Goal: Check status

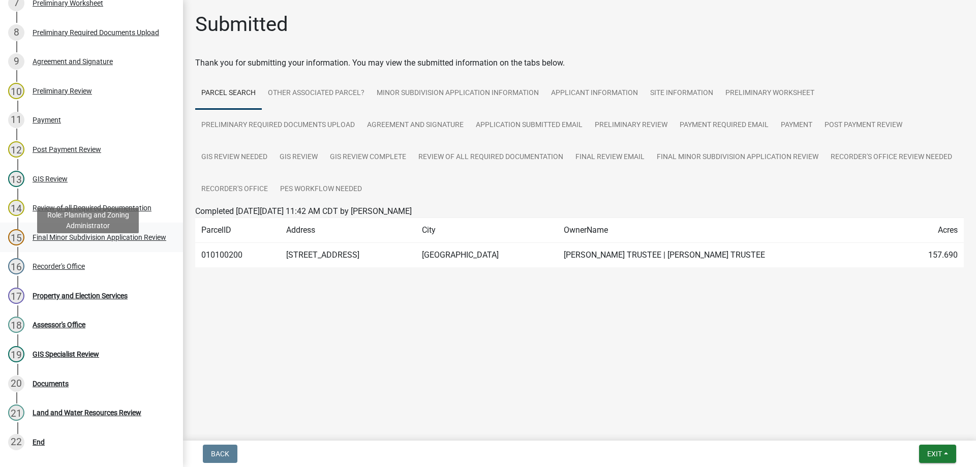
scroll to position [363, 0]
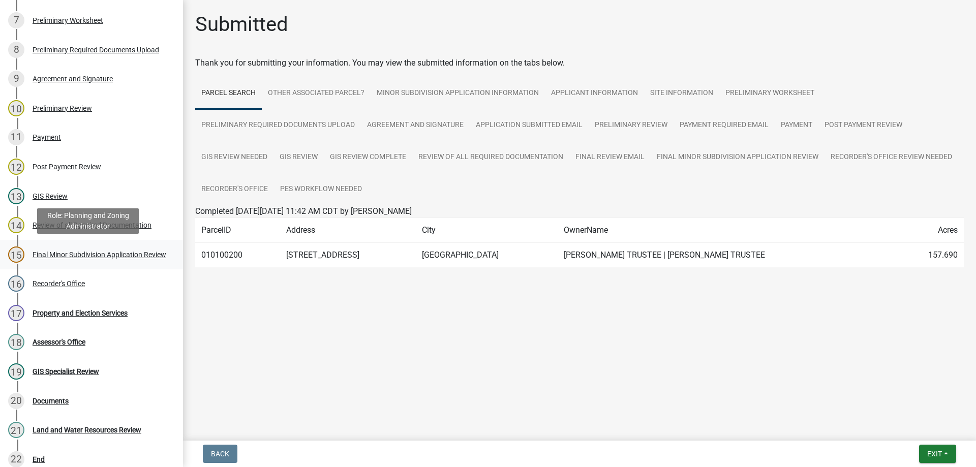
click at [132, 255] on div "Final Minor Subdivision Application Review" at bounding box center [100, 254] width 134 height 7
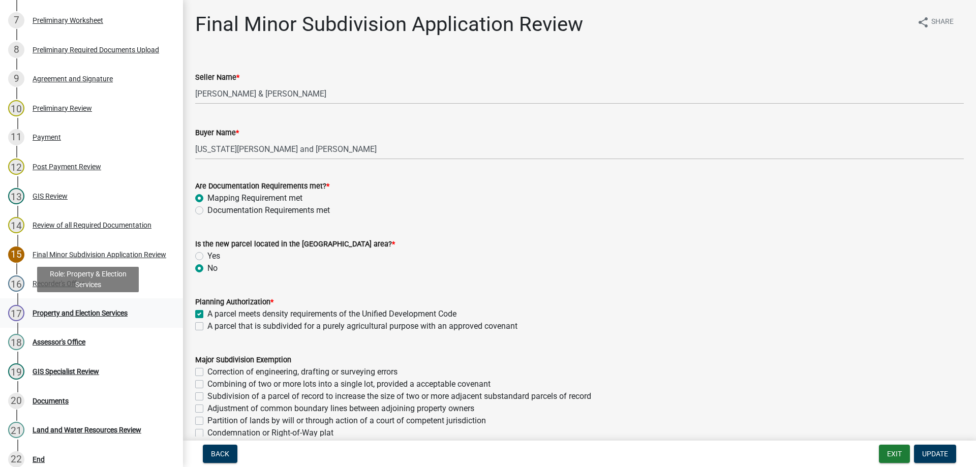
click at [118, 300] on link "17 Property and Election Services" at bounding box center [91, 312] width 183 height 29
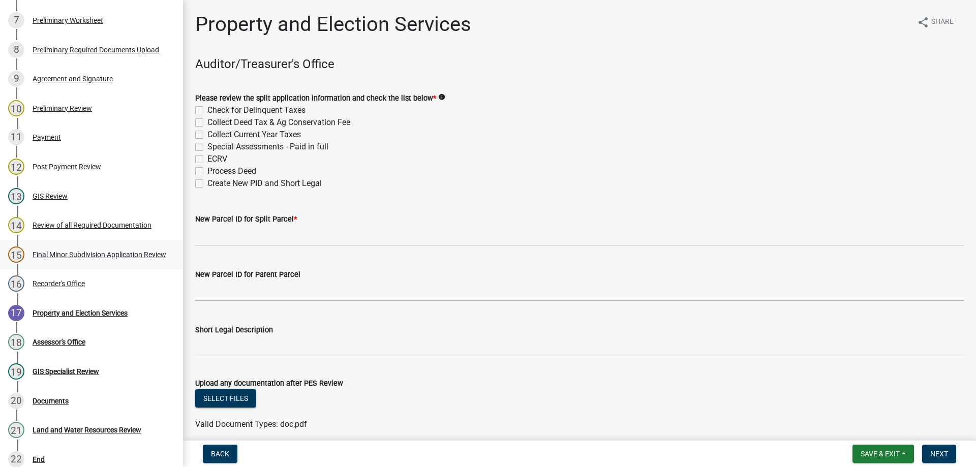
click at [113, 262] on div "15 Final Minor Subdivision Application Review" at bounding box center [87, 254] width 159 height 16
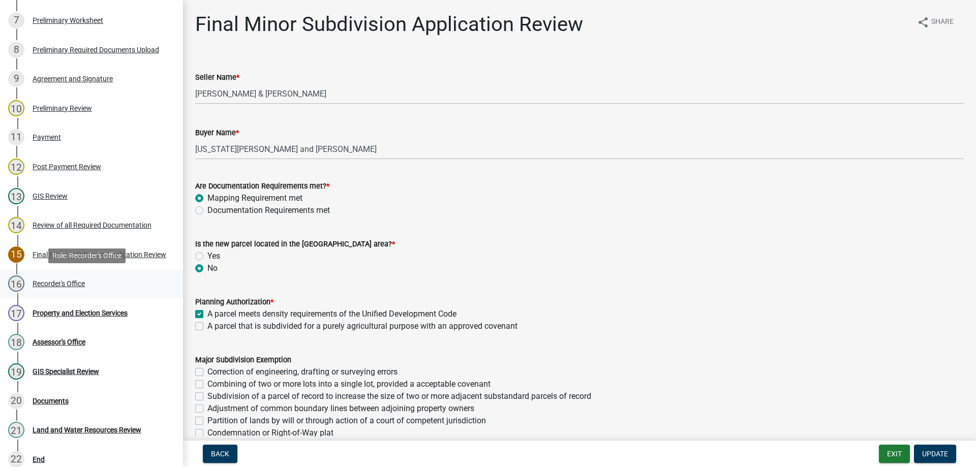
click at [111, 274] on link "16 Recorder's Office" at bounding box center [91, 283] width 183 height 29
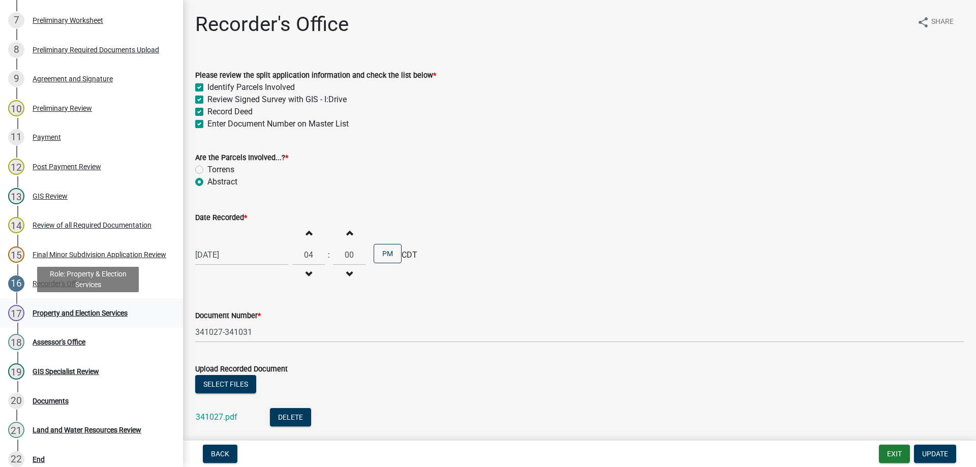
click at [111, 321] on div "17 Property and Election Services" at bounding box center [87, 313] width 159 height 16
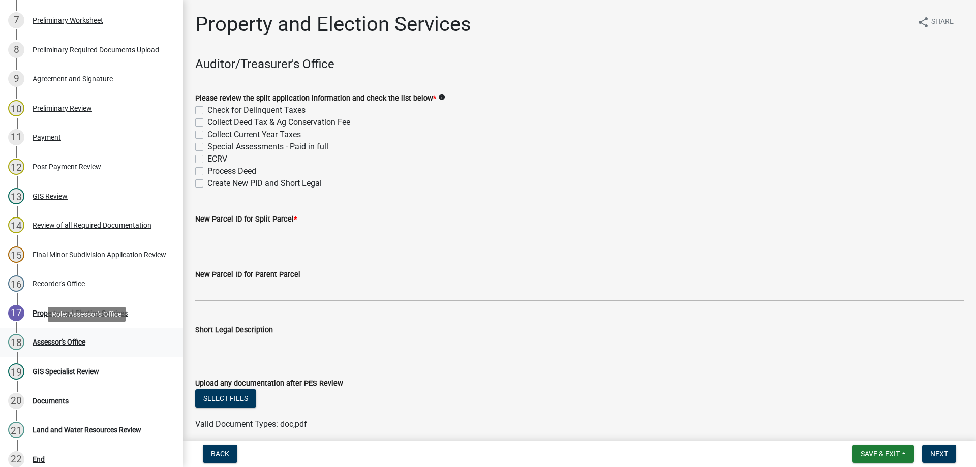
click at [107, 353] on link "18 Assessor's Office" at bounding box center [91, 342] width 183 height 29
click at [113, 380] on link "19 GIS Specialist Review" at bounding box center [91, 371] width 183 height 29
click at [99, 371] on div "GIS Specialist Review" at bounding box center [66, 371] width 67 height 7
click at [108, 349] on div "18 Assessor's Office" at bounding box center [87, 342] width 159 height 16
click at [107, 382] on link "19 GIS Specialist Review" at bounding box center [91, 371] width 183 height 29
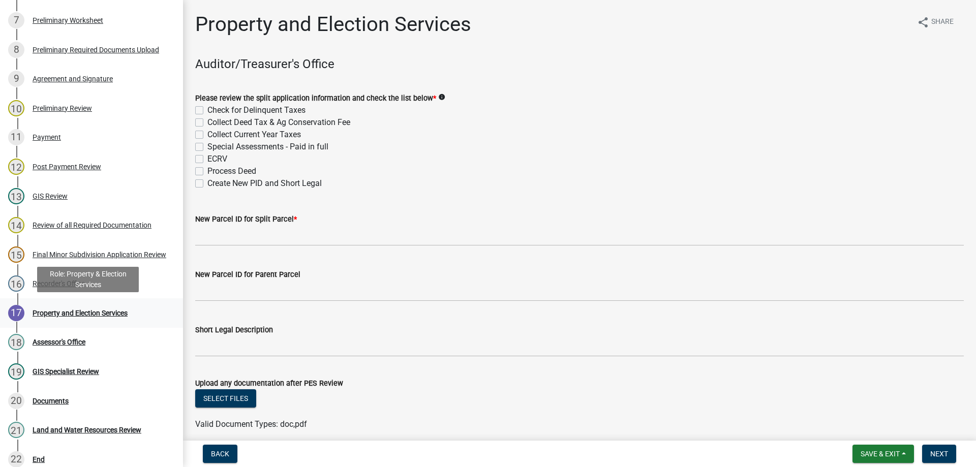
click at [108, 310] on div "Property and Election Services" at bounding box center [80, 313] width 95 height 7
click at [111, 280] on div "16 Recorder's Office" at bounding box center [87, 283] width 159 height 16
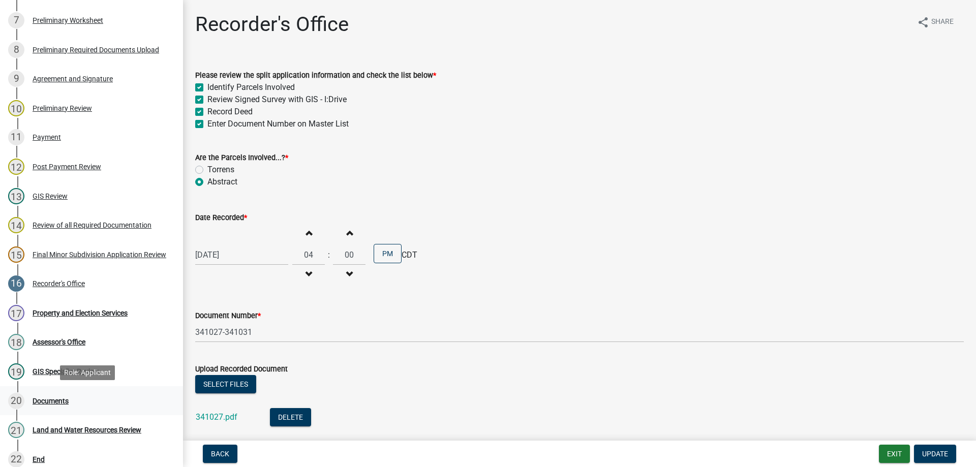
click at [96, 412] on link "20 Documents" at bounding box center [91, 400] width 183 height 29
click at [82, 393] on div "20 Documents" at bounding box center [87, 401] width 159 height 16
click at [36, 403] on div "Documents" at bounding box center [51, 400] width 36 height 7
click at [87, 372] on div "GIS Specialist Review" at bounding box center [66, 371] width 67 height 7
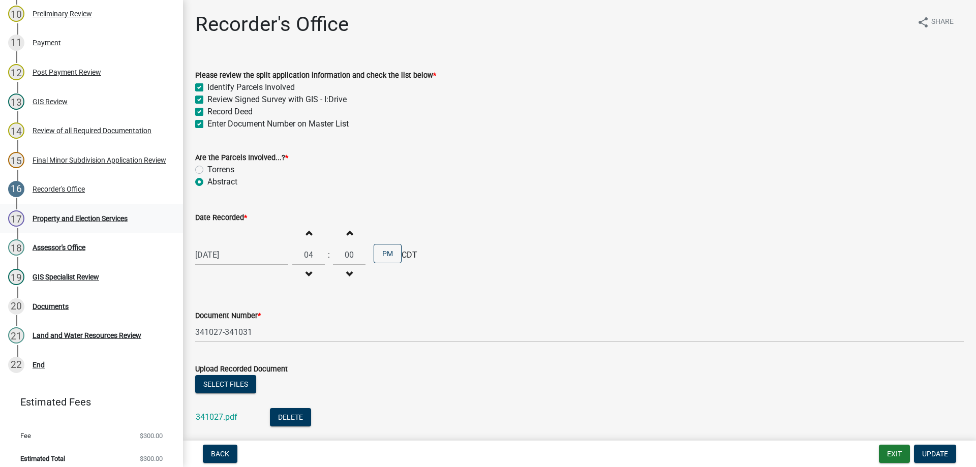
scroll to position [465, 0]
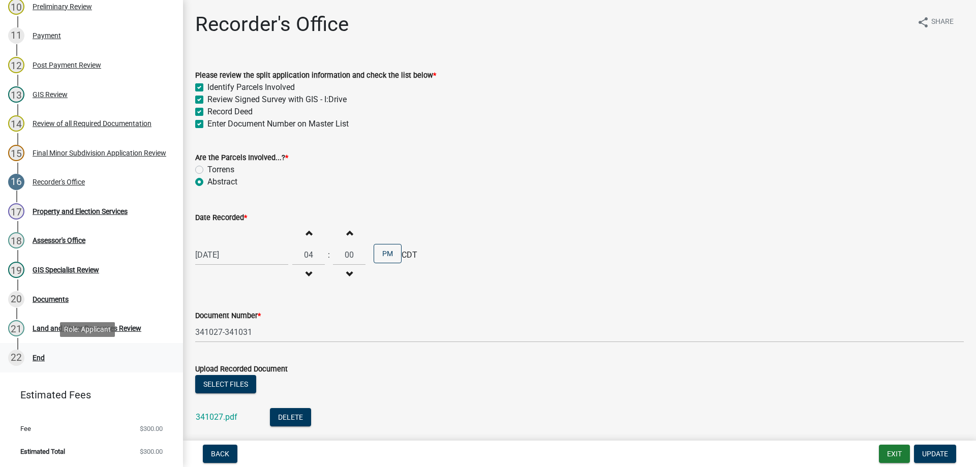
click at [76, 362] on div "22 End" at bounding box center [87, 358] width 159 height 16
click at [92, 302] on div "20 Documents" at bounding box center [87, 299] width 159 height 16
click at [90, 332] on div "Land and Water Resources Review" at bounding box center [87, 328] width 109 height 7
click at [87, 307] on div "20 Documents" at bounding box center [87, 299] width 159 height 16
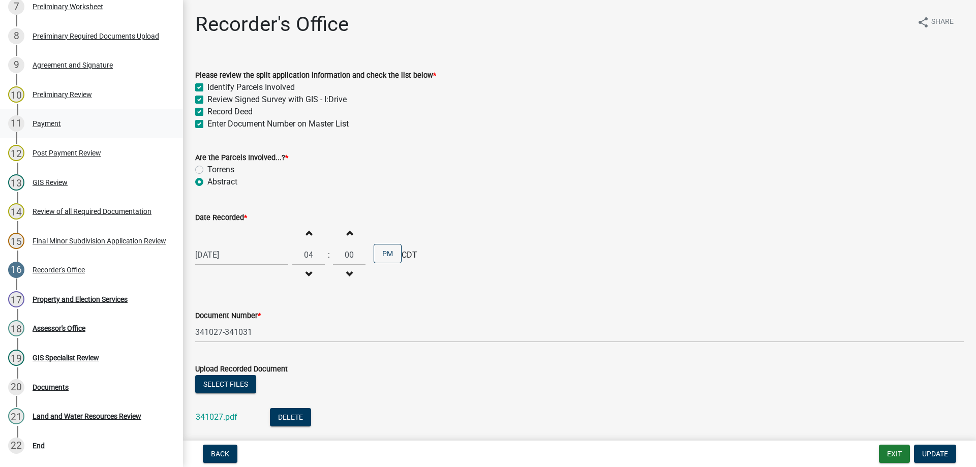
scroll to position [363, 0]
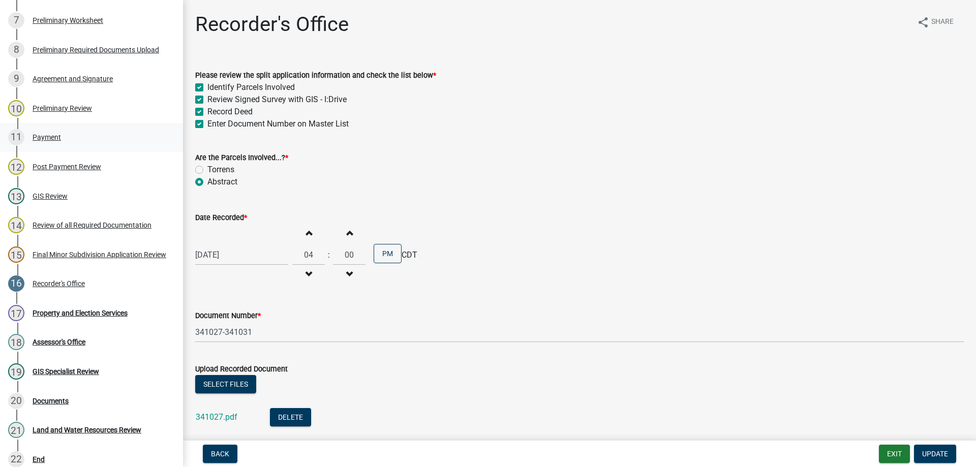
click at [48, 124] on link "11 Payment" at bounding box center [91, 137] width 183 height 29
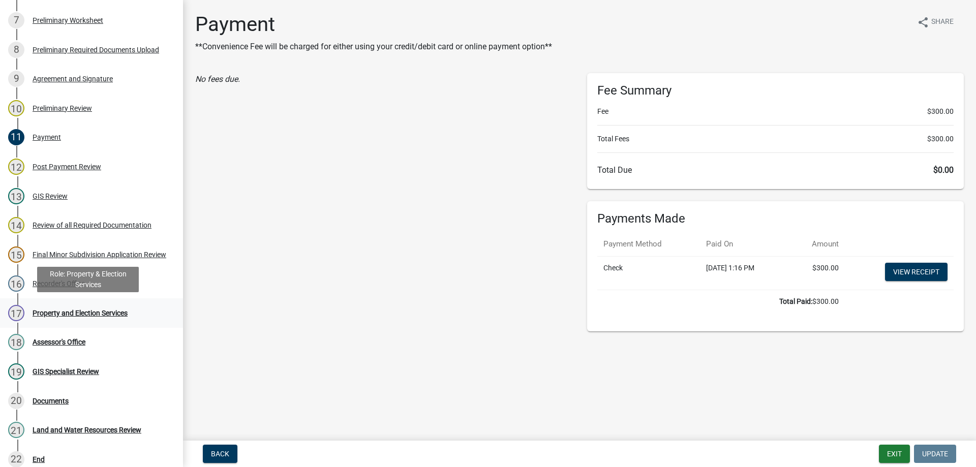
click at [60, 311] on div "Property and Election Services" at bounding box center [80, 313] width 95 height 7
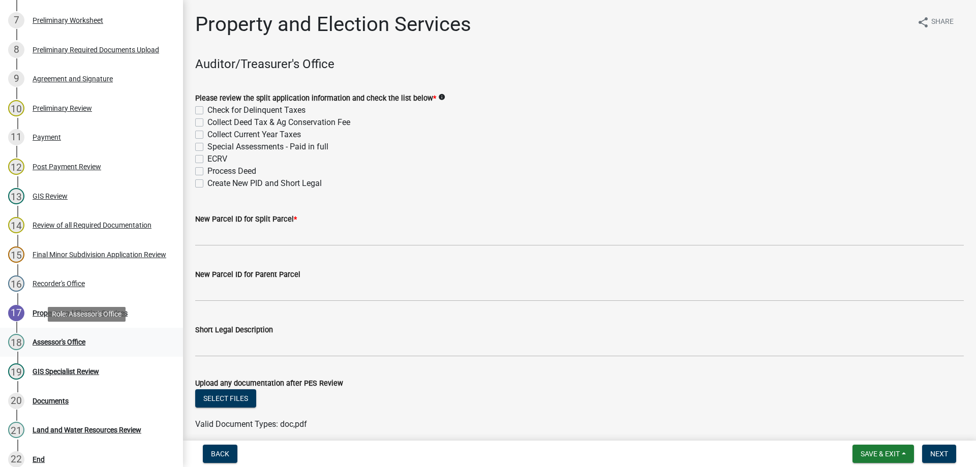
click at [59, 341] on div "Assessor's Office" at bounding box center [59, 341] width 53 height 7
click at [78, 368] on div "GIS Specialist Review" at bounding box center [66, 371] width 67 height 7
click at [115, 360] on link "19 GIS Specialist Review" at bounding box center [91, 371] width 183 height 29
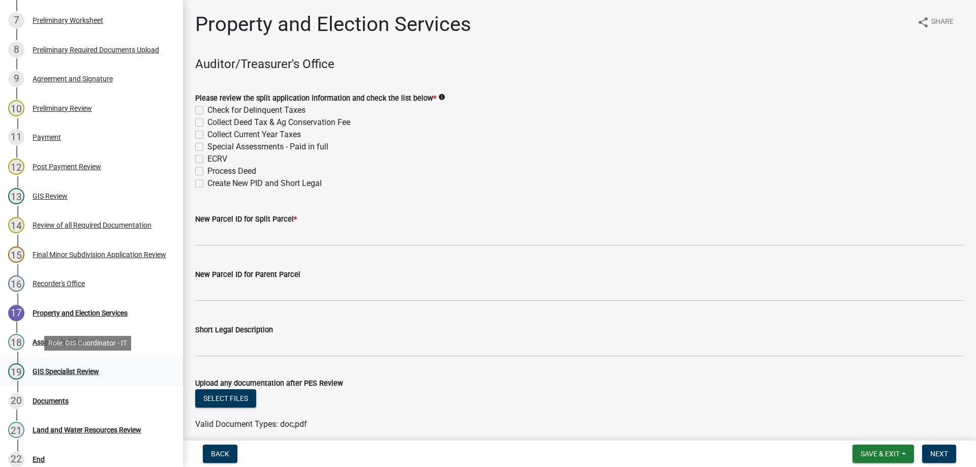
click at [115, 360] on link "19 GIS Specialist Review" at bounding box center [91, 371] width 183 height 29
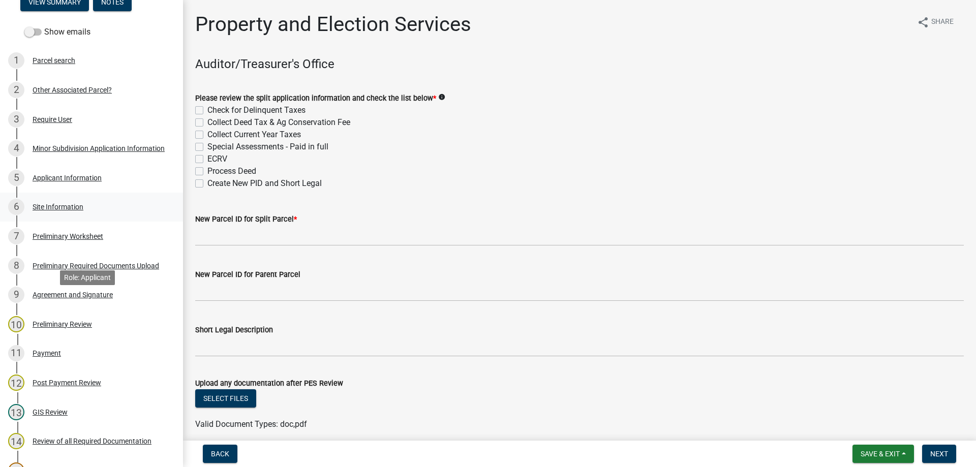
scroll to position [0, 0]
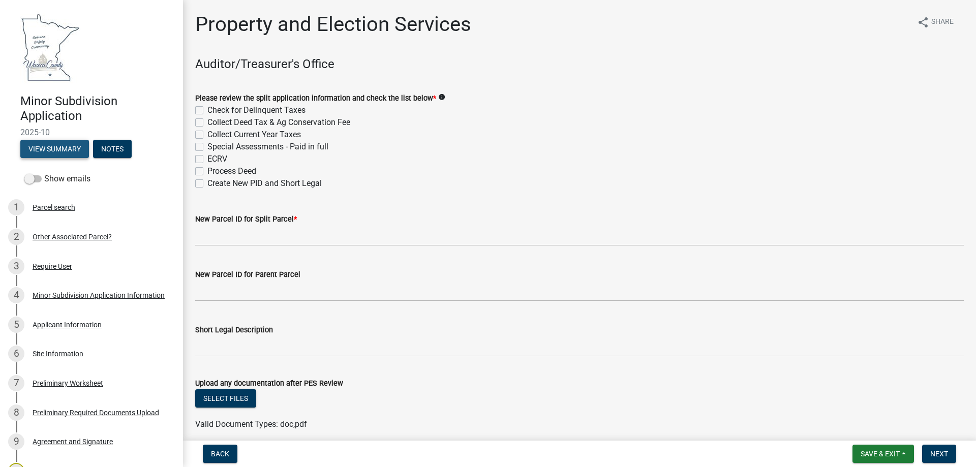
click at [54, 156] on button "View Summary" at bounding box center [54, 149] width 69 height 18
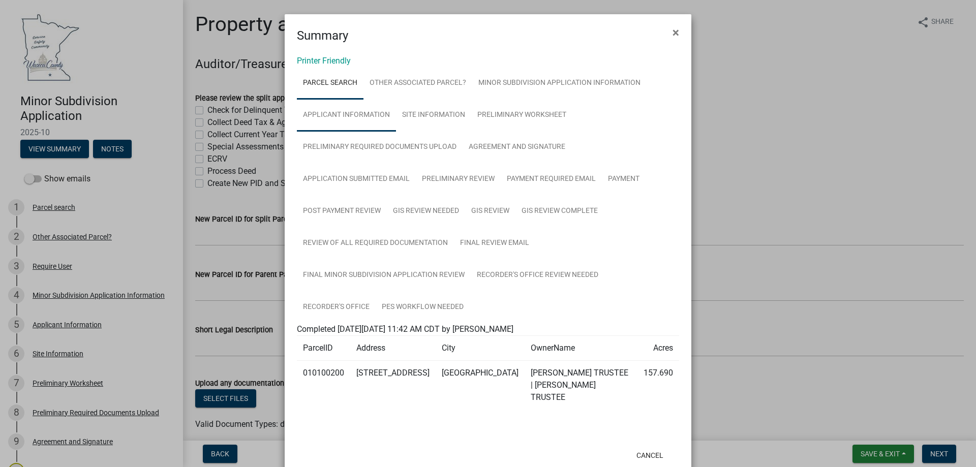
click at [336, 119] on link "Applicant Information" at bounding box center [346, 115] width 99 height 33
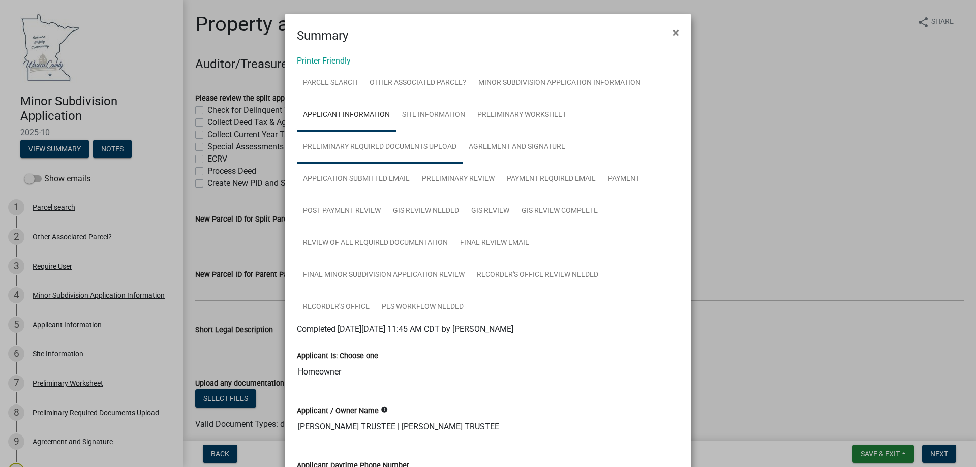
click at [344, 153] on link "Preliminary Required Documents Upload" at bounding box center [380, 147] width 166 height 33
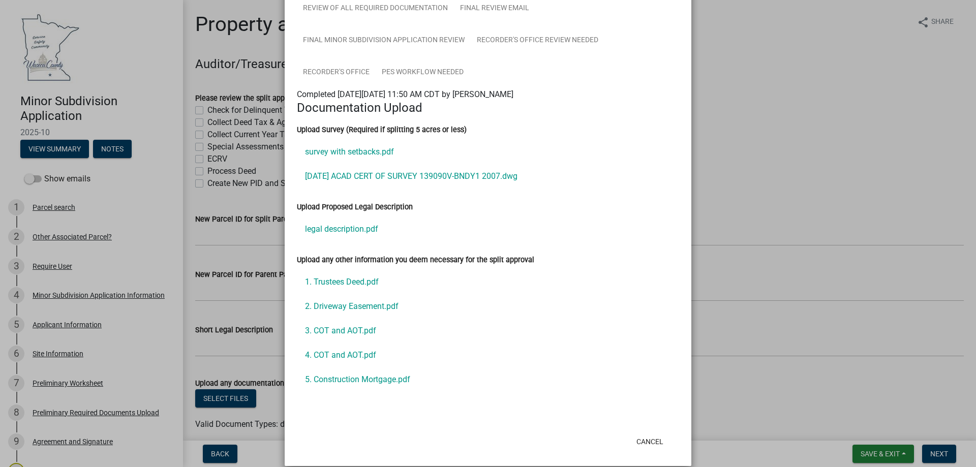
scroll to position [248, 0]
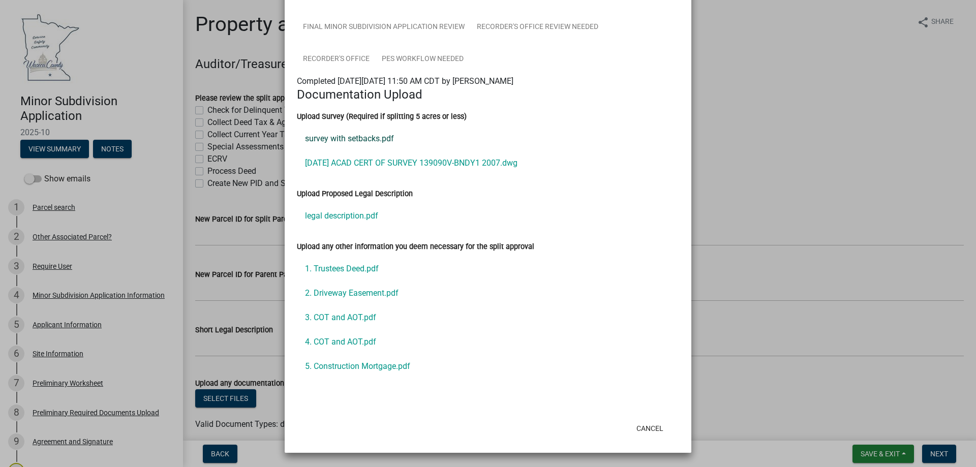
click at [353, 141] on link "survey with setbacks.pdf" at bounding box center [488, 139] width 382 height 24
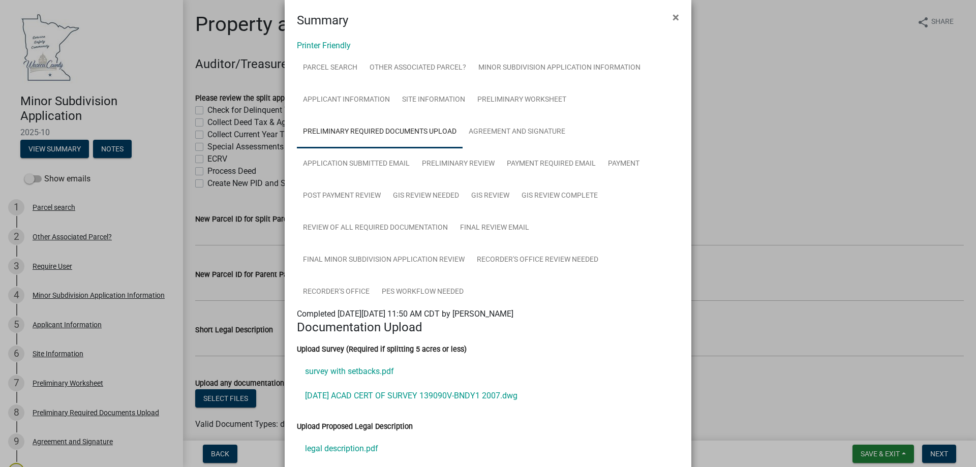
scroll to position [0, 0]
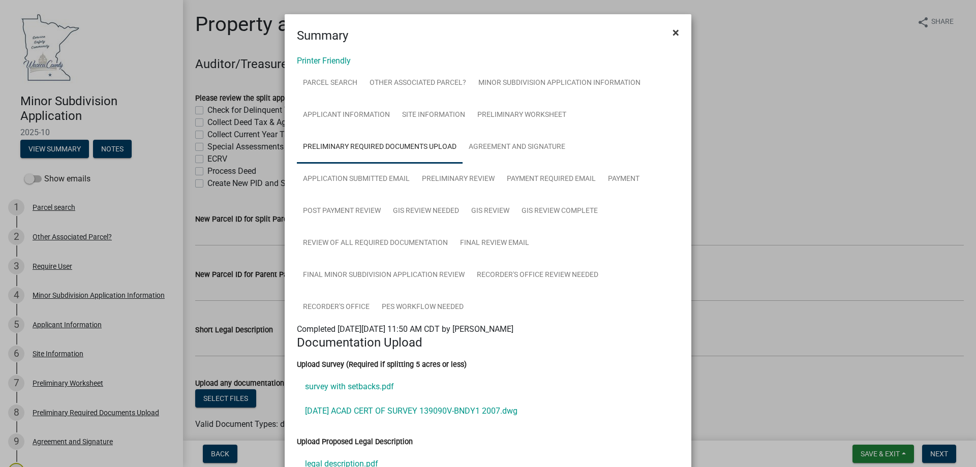
click at [674, 30] on span "×" at bounding box center [675, 32] width 7 height 14
